Goal: Transaction & Acquisition: Purchase product/service

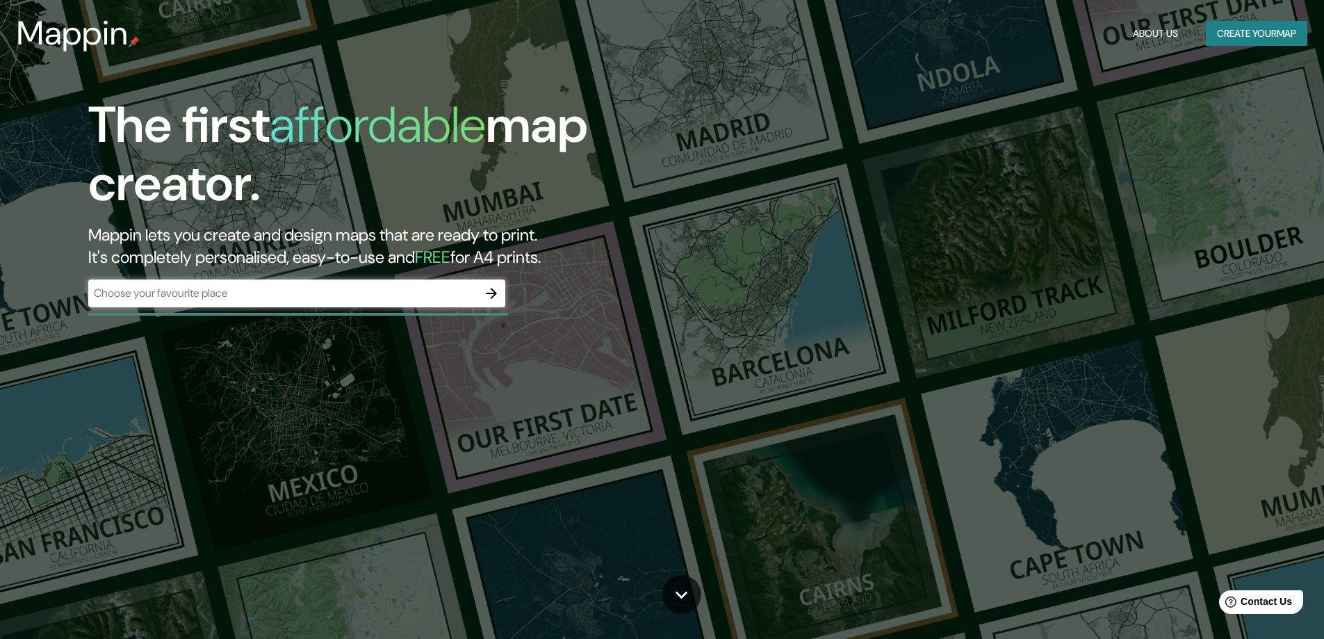
click at [357, 283] on div "​" at bounding box center [296, 293] width 417 height 28
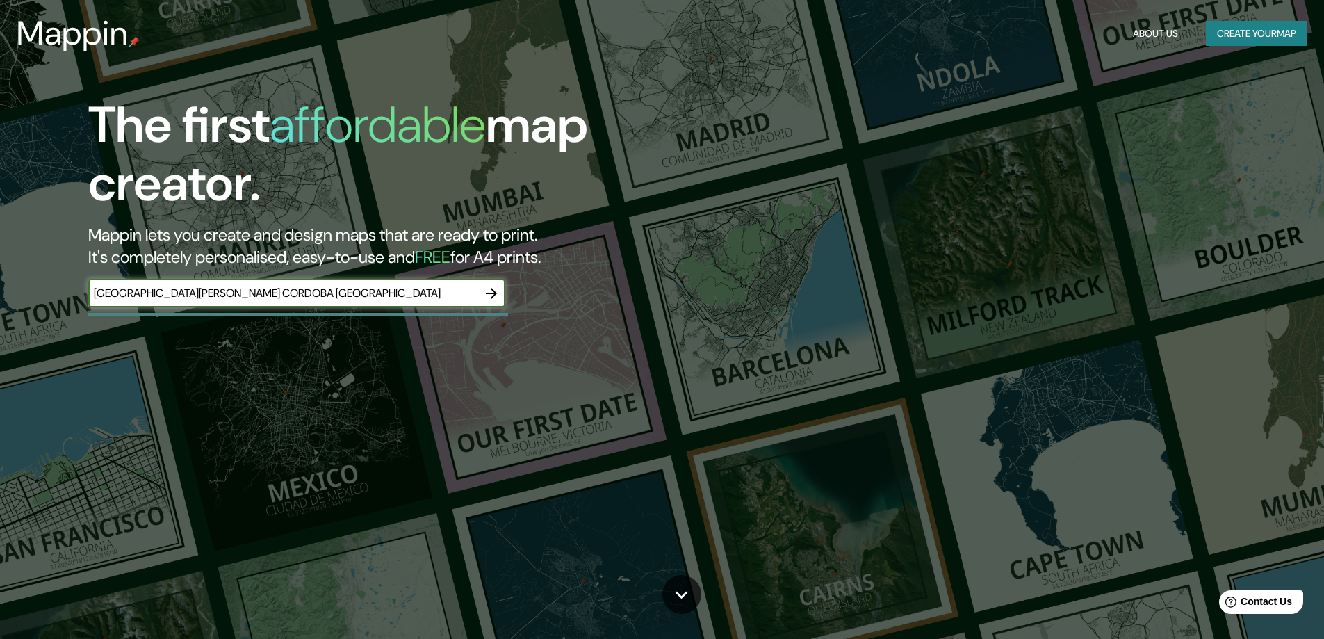
type input "[GEOGRAPHIC_DATA][PERSON_NAME] CORDOBA [GEOGRAPHIC_DATA]"
click at [502, 291] on button "button" at bounding box center [491, 293] width 28 height 28
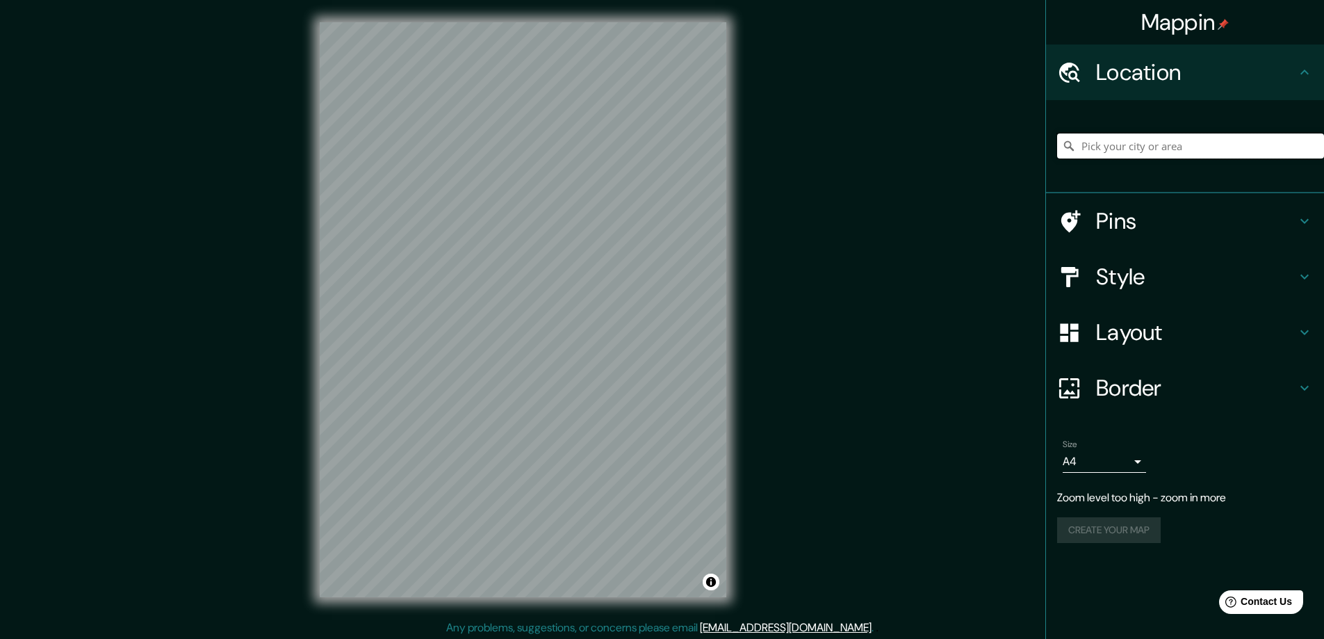
click at [1166, 152] on input "Pick your city or area" at bounding box center [1190, 145] width 267 height 25
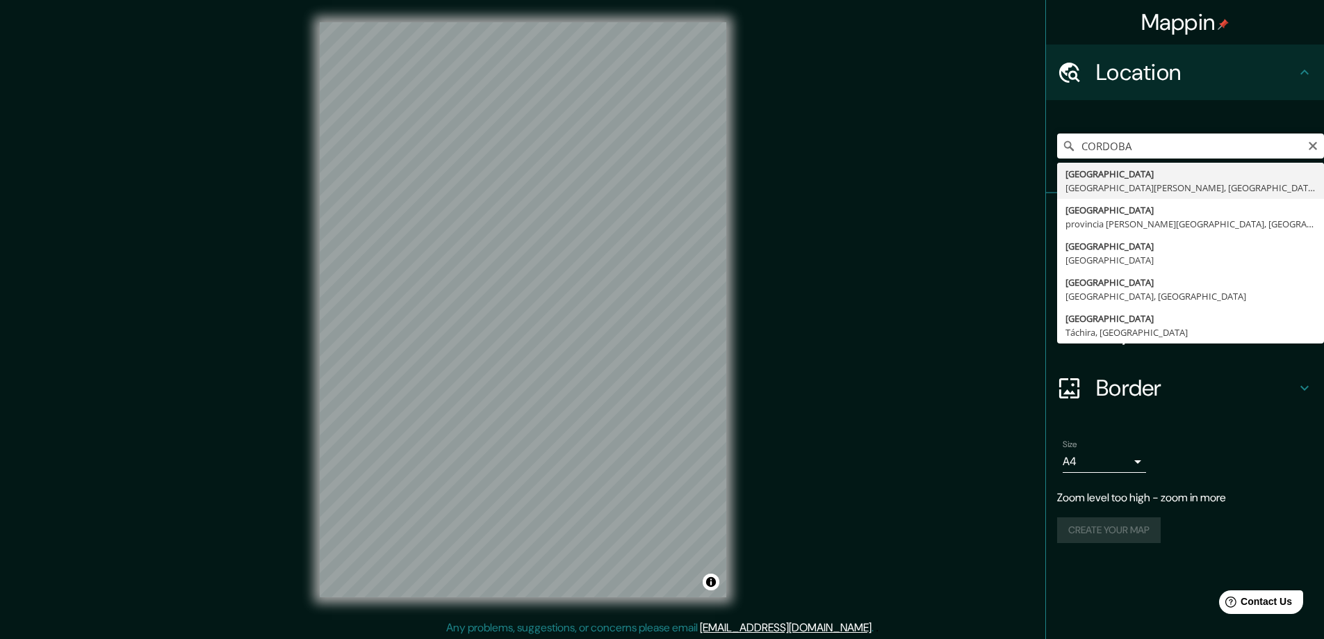
type input "[GEOGRAPHIC_DATA], [GEOGRAPHIC_DATA][PERSON_NAME], [GEOGRAPHIC_DATA]"
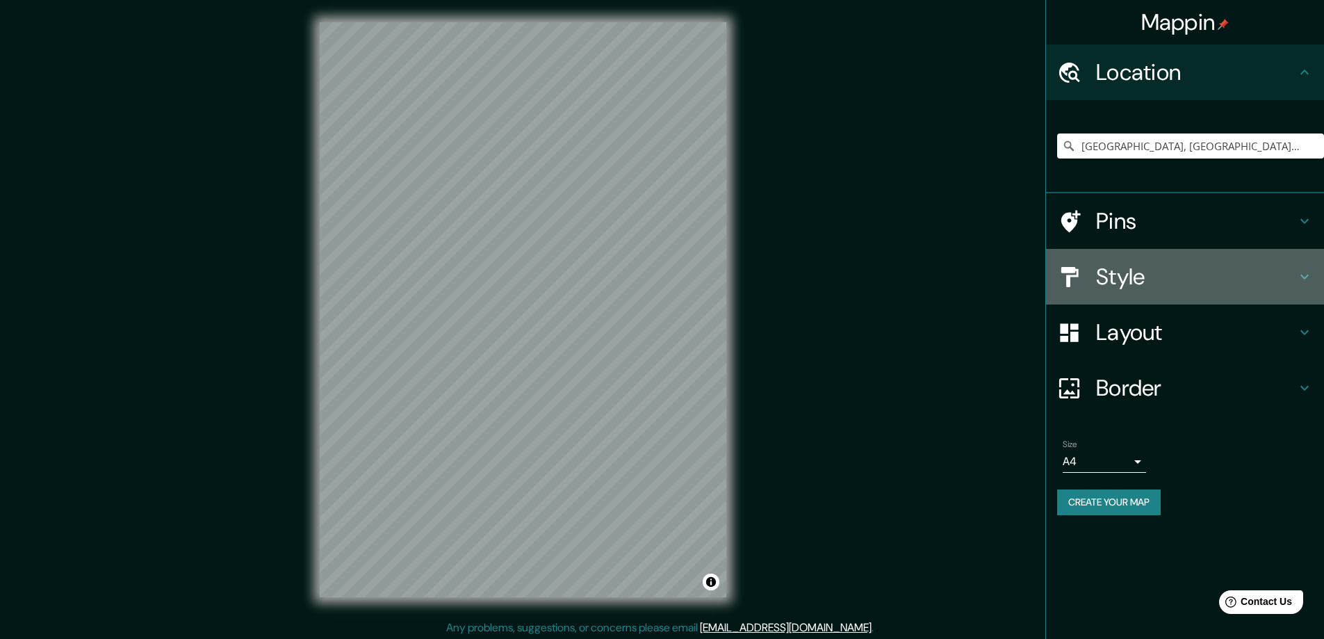
click at [1187, 284] on h4 "Style" at bounding box center [1196, 277] width 200 height 28
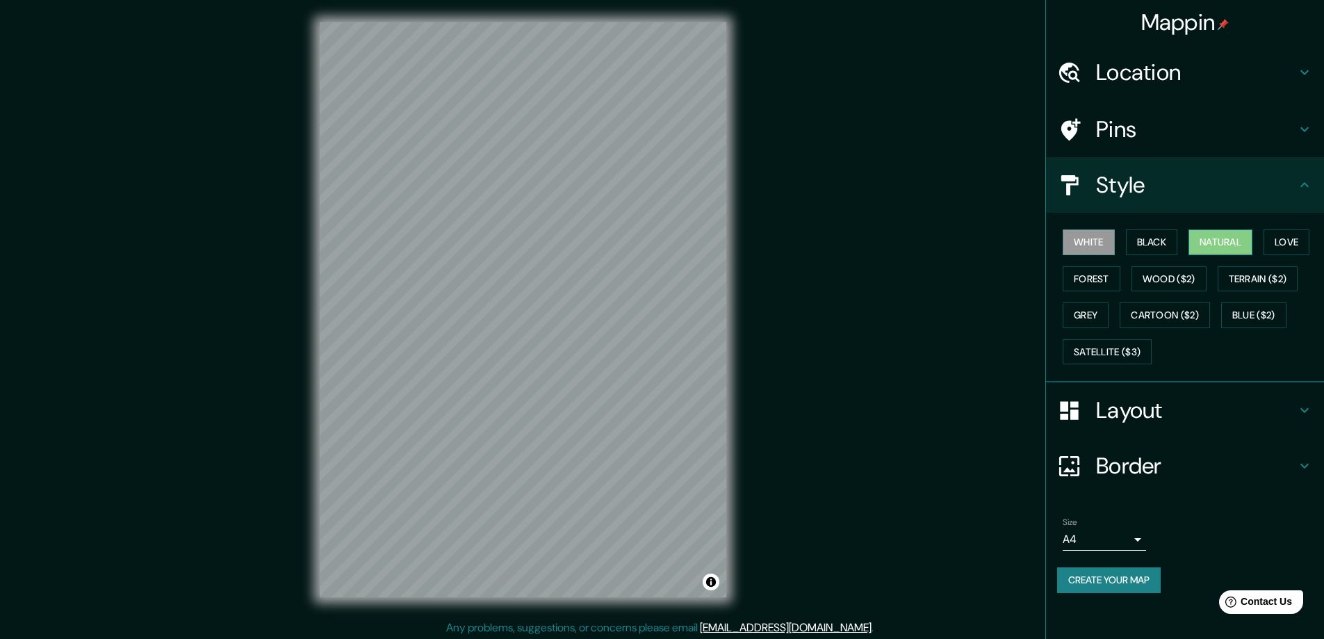
click at [1236, 248] on button "Natural" at bounding box center [1220, 242] width 64 height 26
click at [1092, 279] on button "Forest" at bounding box center [1092, 279] width 58 height 26
click at [1081, 315] on button "Grey" at bounding box center [1086, 315] width 46 height 26
